Goal: Task Accomplishment & Management: Complete application form

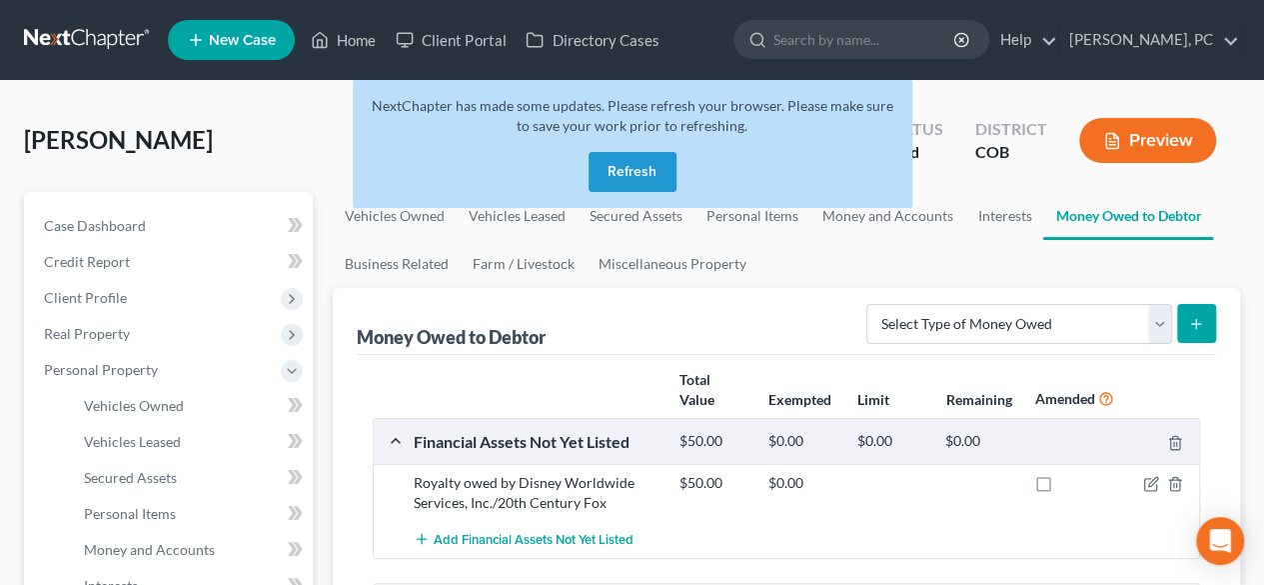
click at [658, 162] on button "Refresh" at bounding box center [633, 172] width 88 height 40
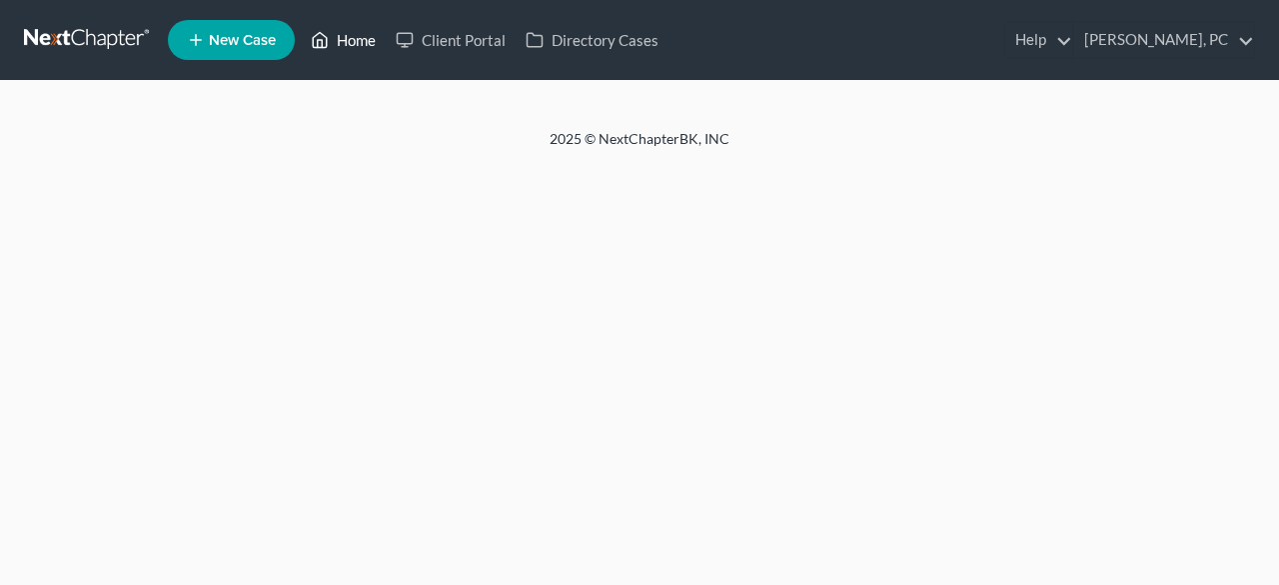
click at [355, 41] on link "Home" at bounding box center [343, 40] width 85 height 36
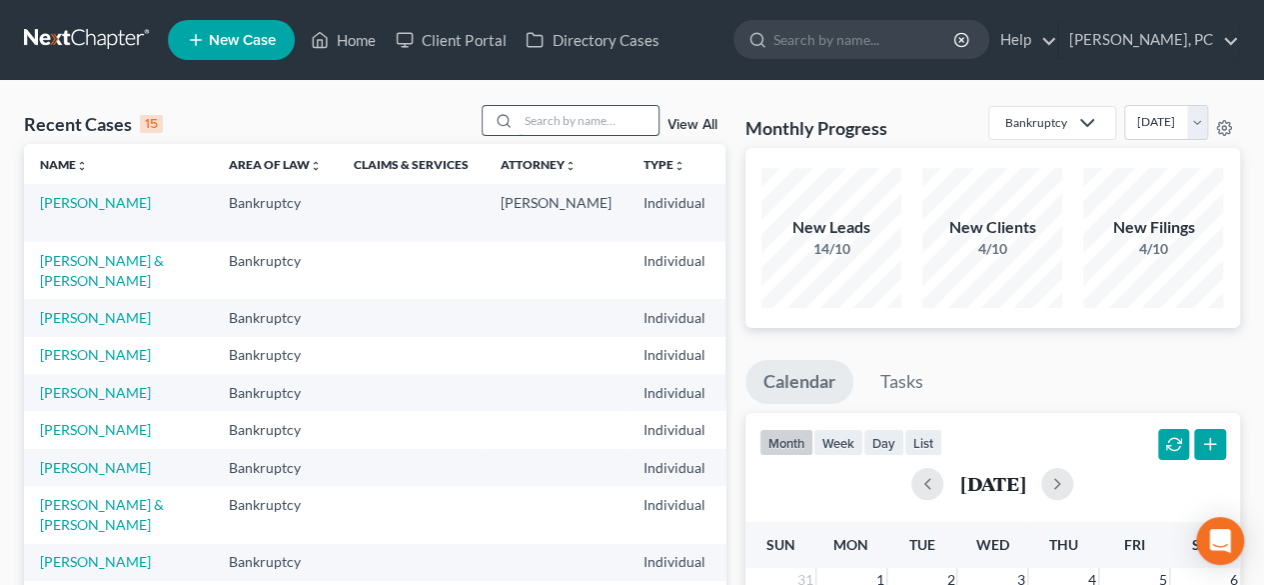
click at [596, 122] on input "search" at bounding box center [589, 120] width 140 height 29
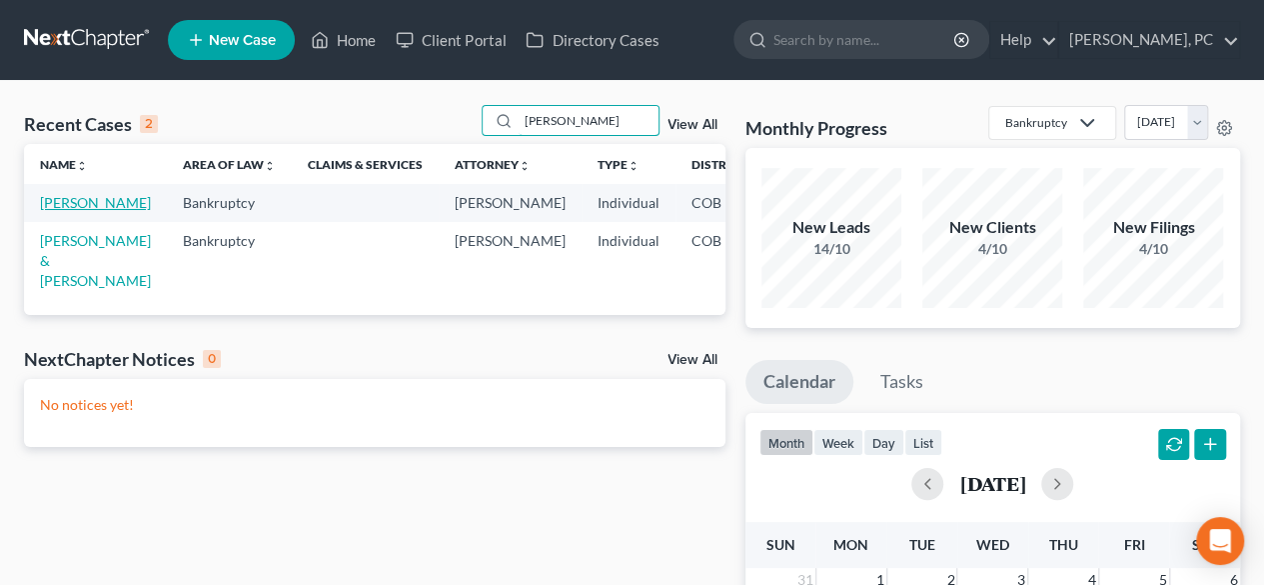
type input "[PERSON_NAME]"
click at [59, 211] on link "[PERSON_NAME]" at bounding box center [95, 202] width 111 height 17
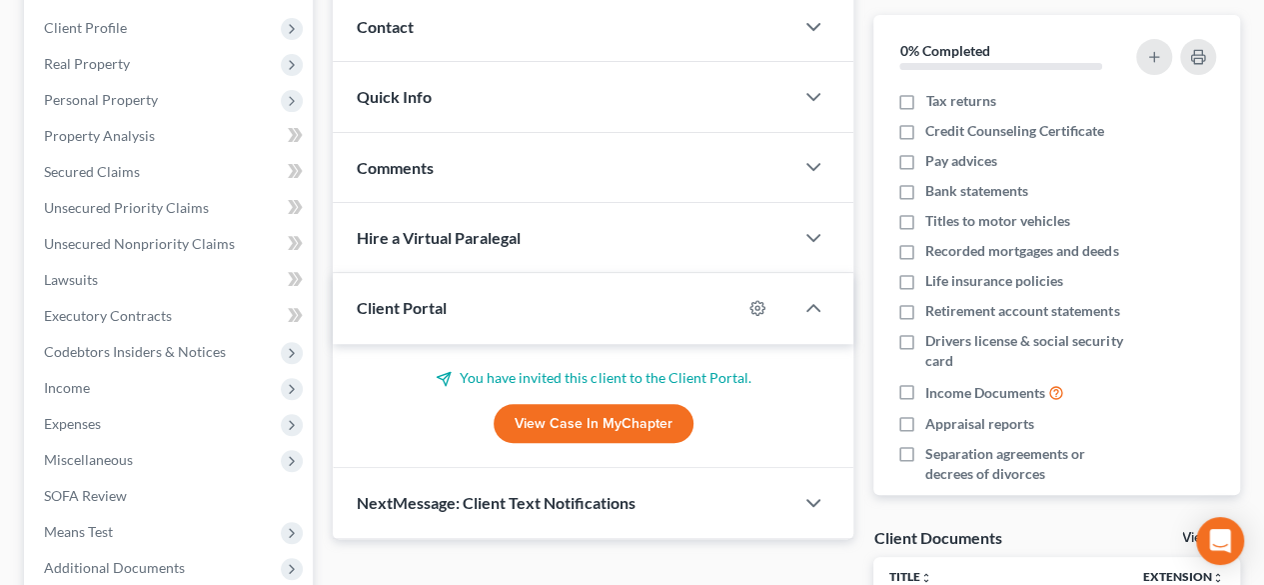
scroll to position [282, 0]
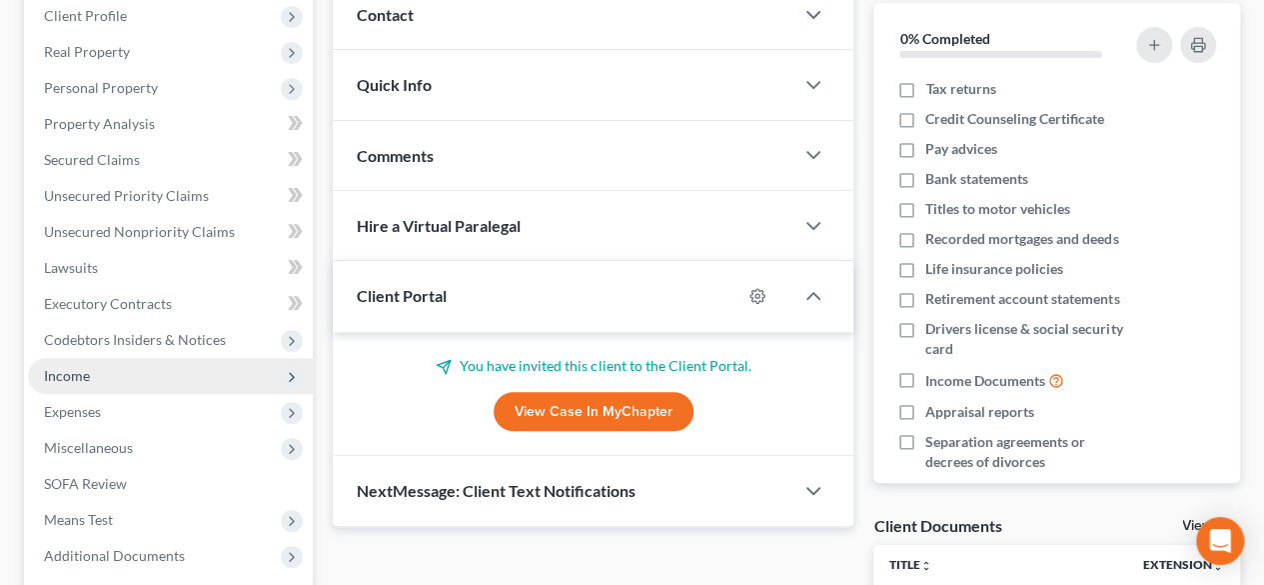
click at [76, 362] on span "Income" at bounding box center [170, 376] width 285 height 36
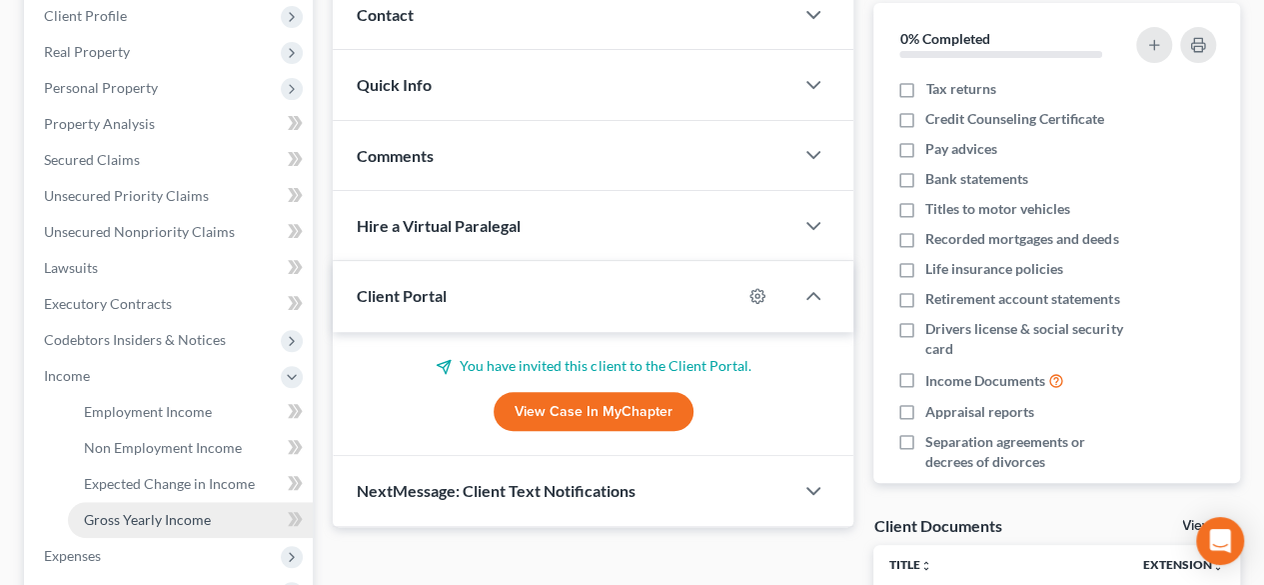
click at [124, 516] on span "Gross Yearly Income" at bounding box center [147, 519] width 127 height 17
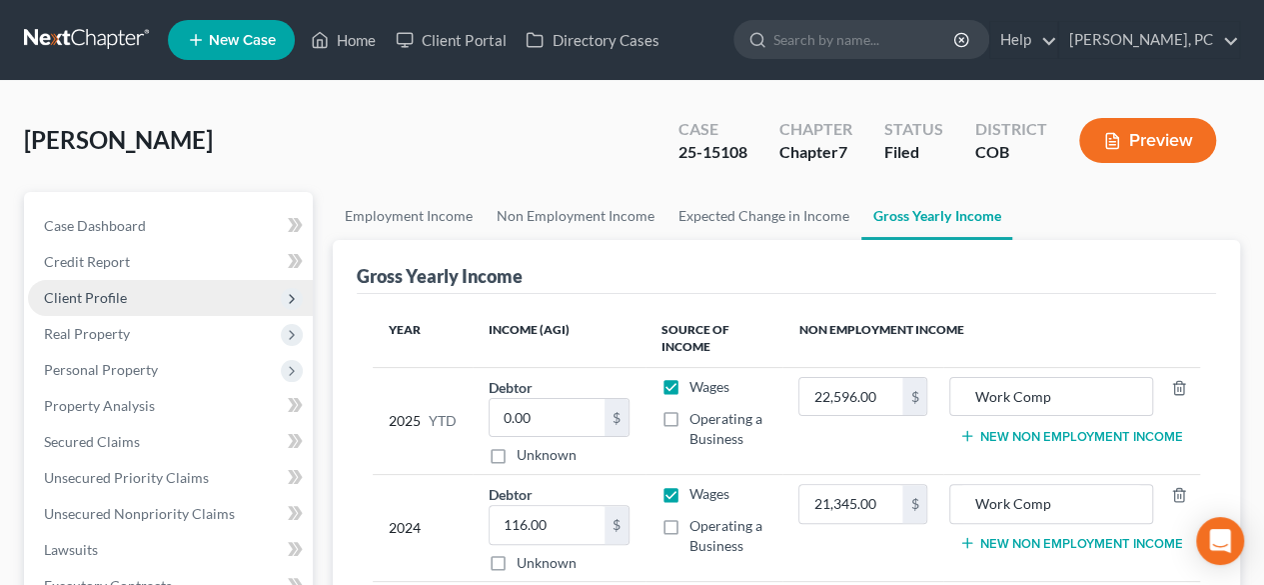
click at [72, 299] on span "Client Profile" at bounding box center [85, 297] width 83 height 17
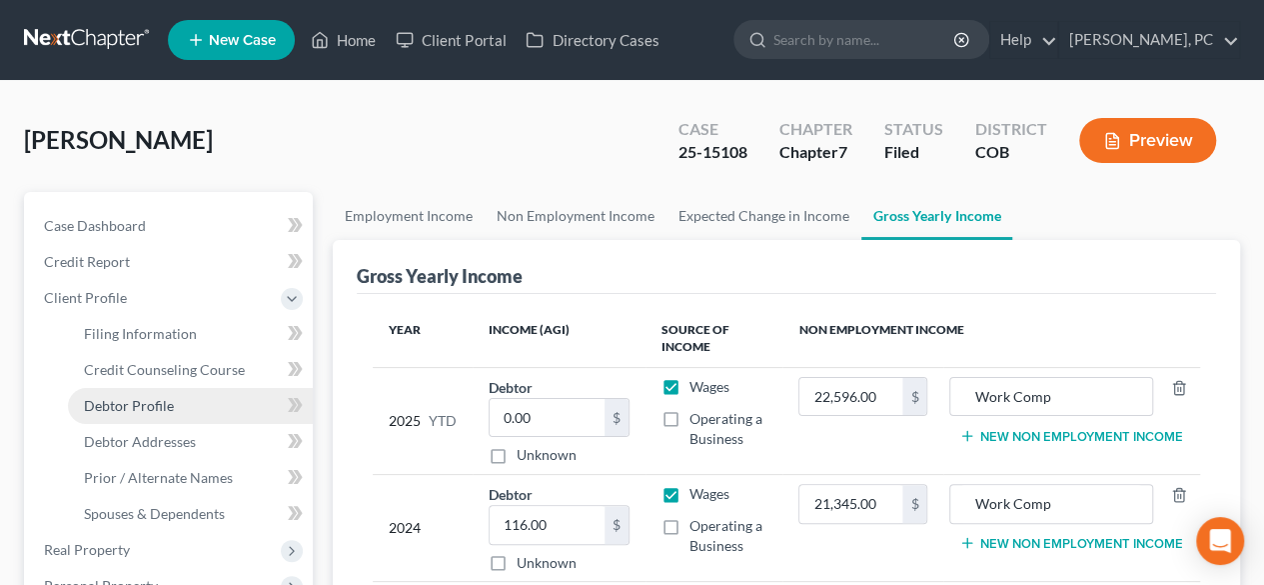
click at [144, 407] on span "Debtor Profile" at bounding box center [129, 405] width 90 height 17
select select "3"
select select "0"
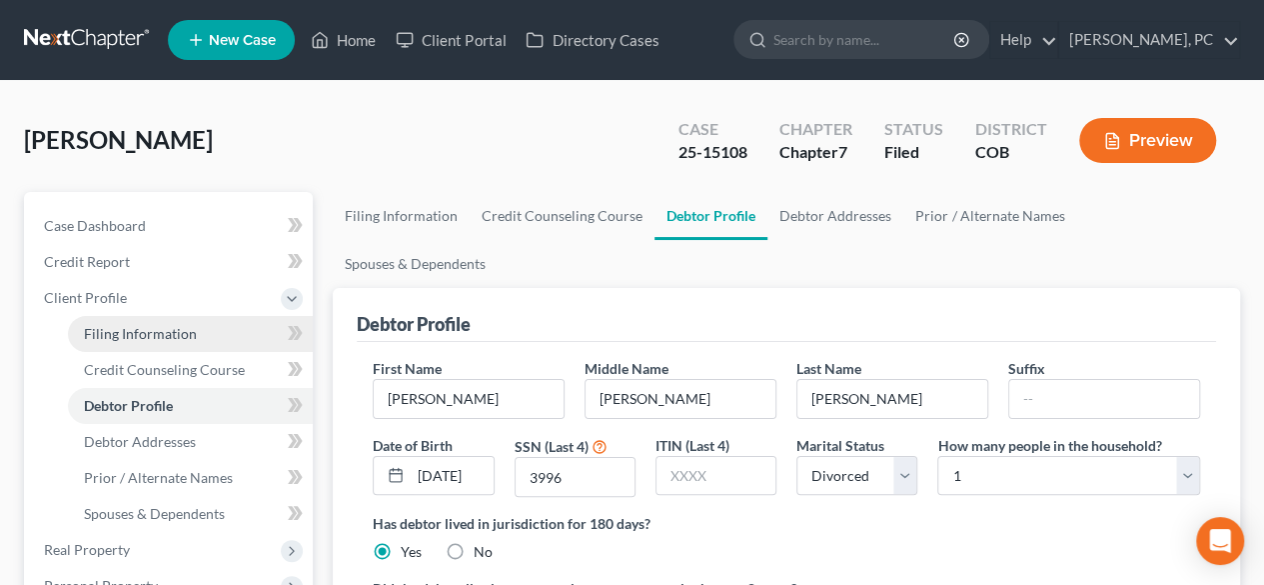
click at [153, 331] on span "Filing Information" at bounding box center [140, 333] width 113 height 17
select select "1"
select select "0"
select select "5"
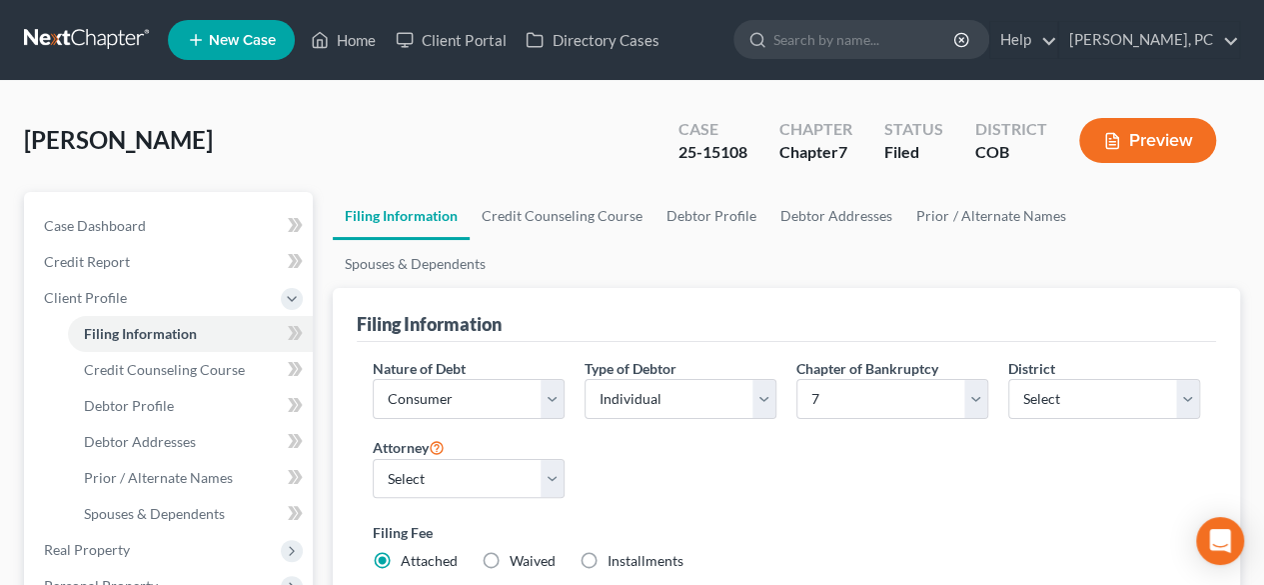
click at [262, 37] on span "New Case" at bounding box center [242, 40] width 67 height 15
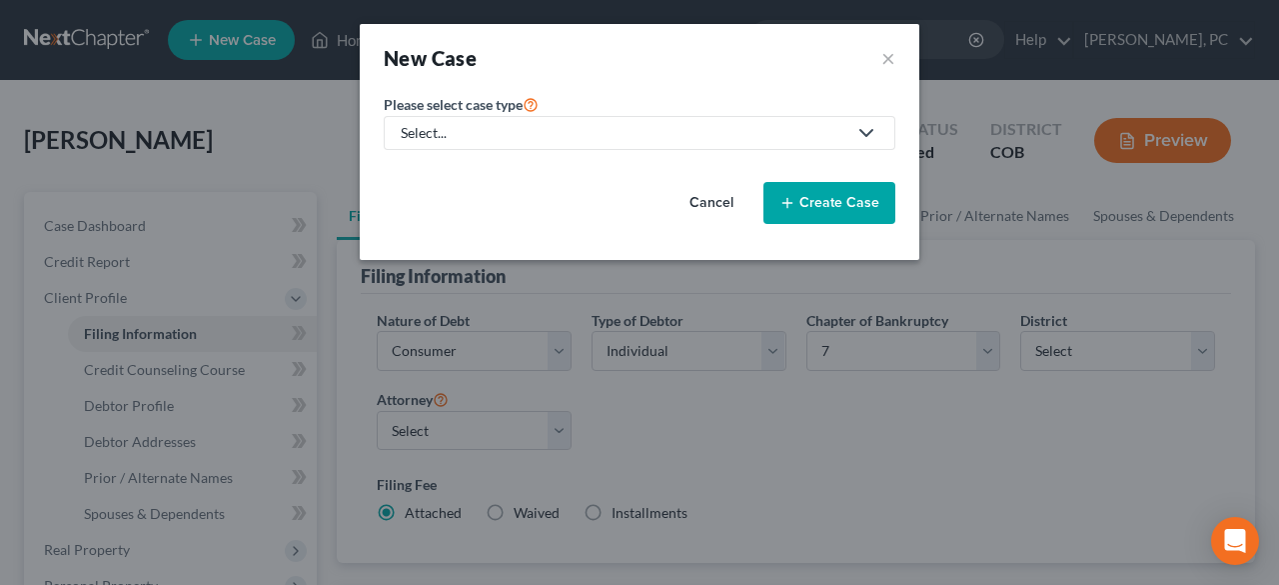
click at [640, 129] on div "Select..." at bounding box center [624, 133] width 446 height 20
click at [464, 175] on div "Bankruptcy" at bounding box center [439, 173] width 72 height 20
select select "11"
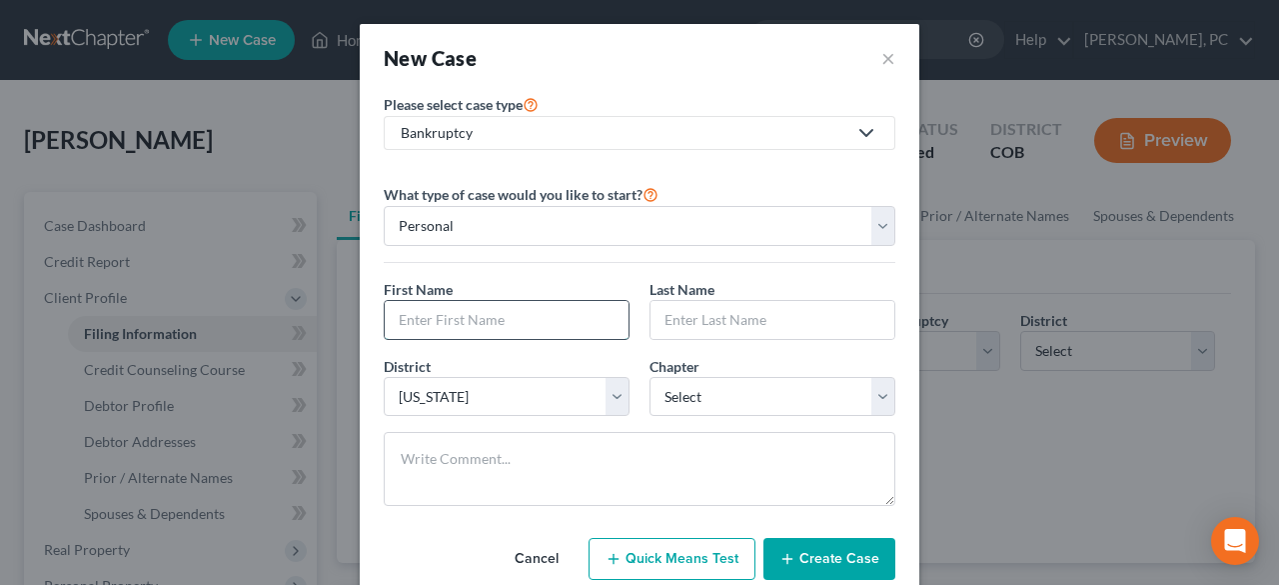
click at [516, 319] on input "text" at bounding box center [507, 320] width 244 height 38
type input "[PERSON_NAME]"
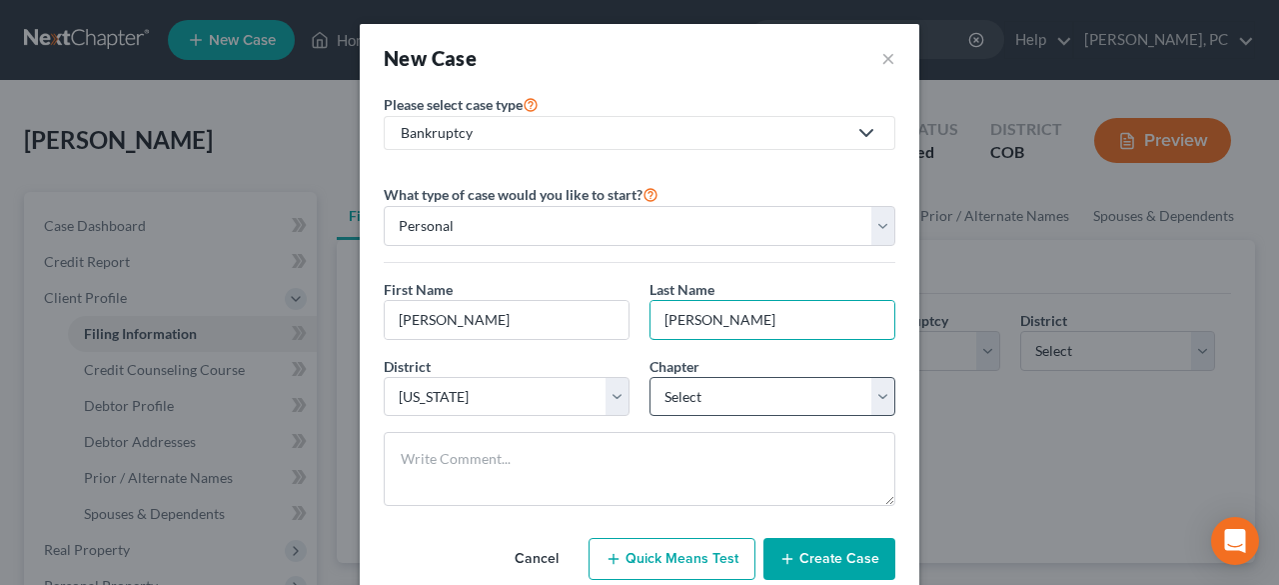
type input "[PERSON_NAME]"
click at [694, 397] on select "Select 7 11 12 13" at bounding box center [773, 397] width 246 height 40
select select "0"
click at [650, 377] on select "Select 7 11 12 13" at bounding box center [773, 397] width 246 height 40
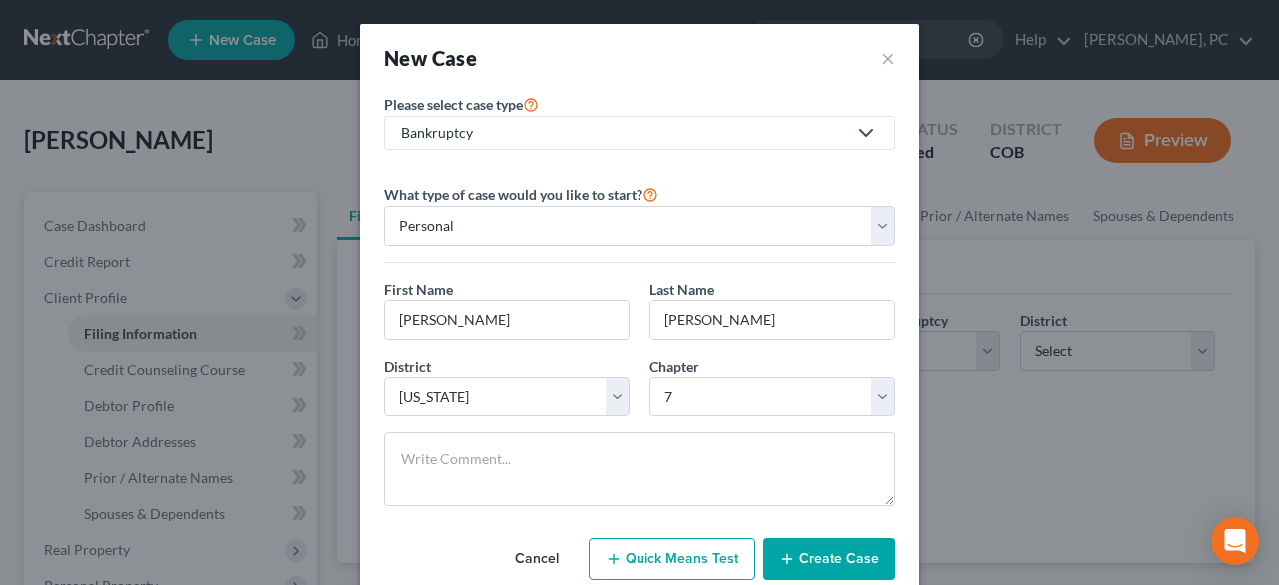
click at [803, 581] on div "Cancel Quick Means Test Create Case" at bounding box center [640, 559] width 512 height 74
click at [801, 553] on button "Create Case" at bounding box center [830, 559] width 132 height 42
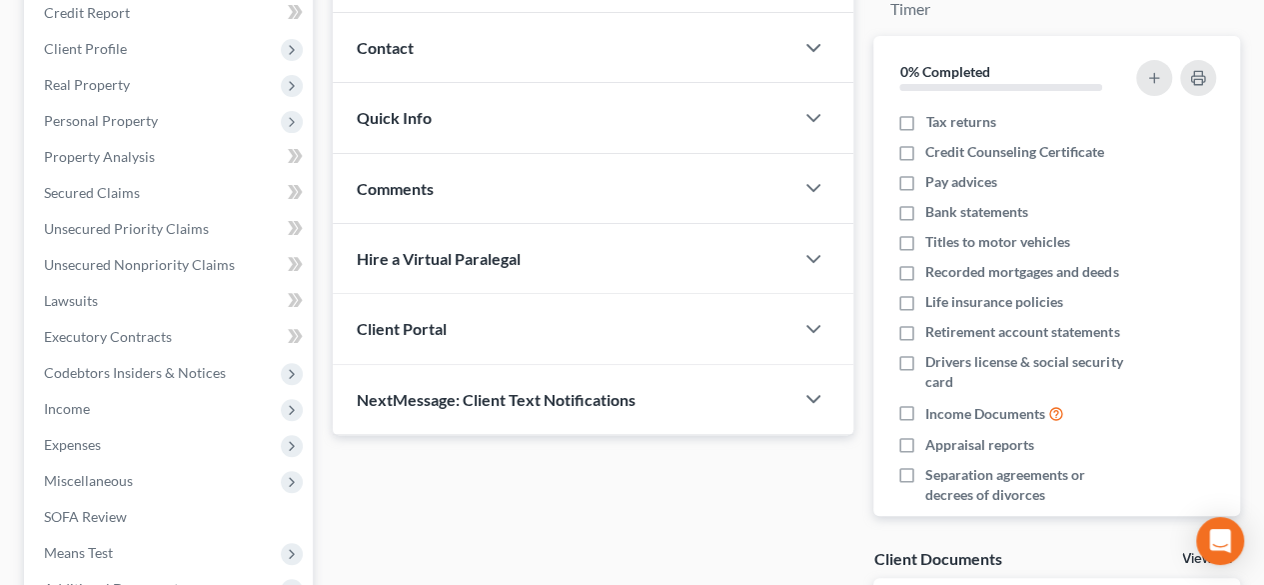
scroll to position [274, 0]
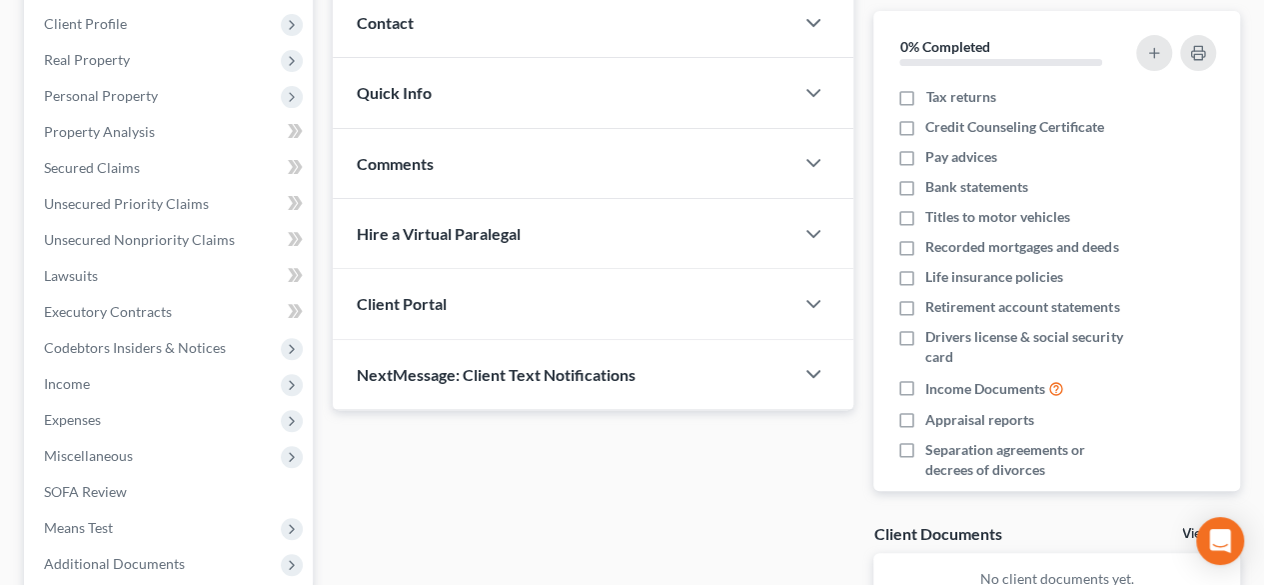
click at [578, 303] on div "Client Portal" at bounding box center [563, 303] width 461 height 69
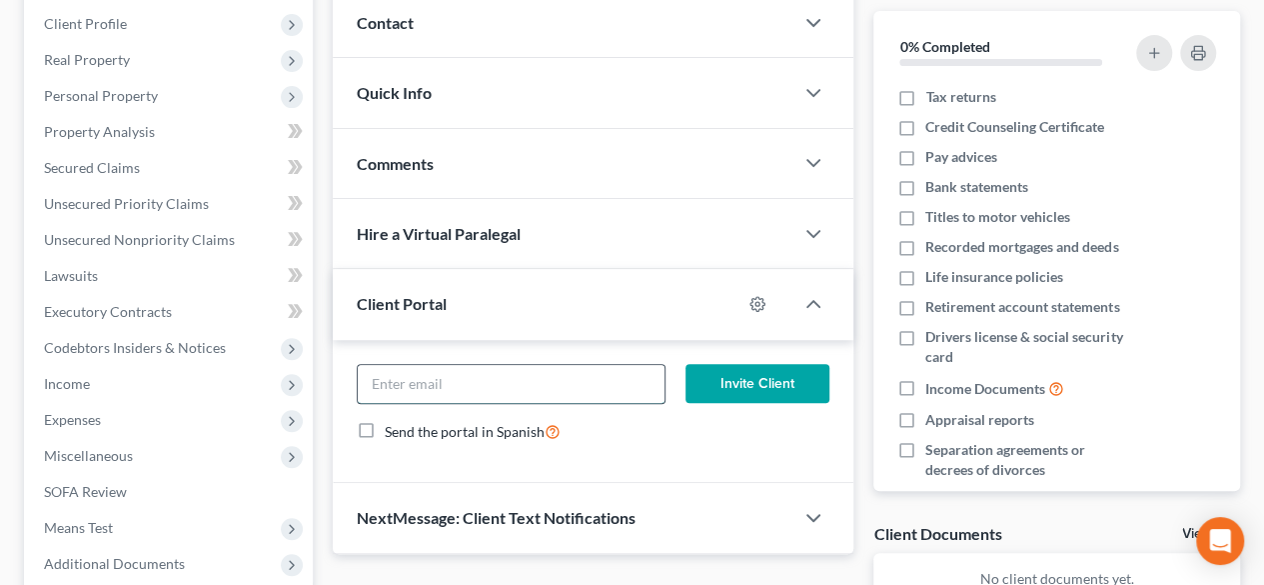
click at [558, 378] on input "email" at bounding box center [511, 384] width 307 height 38
type input "[EMAIL_ADDRESS][DOMAIN_NAME]"
click at [717, 380] on button "Invite Client" at bounding box center [758, 384] width 144 height 40
